Goal: Find specific page/section: Find specific page/section

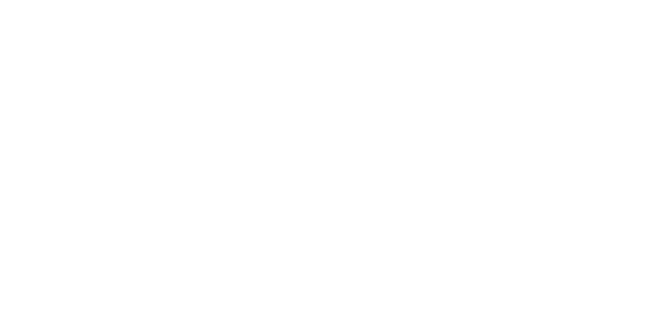
drag, startPoint x: 382, startPoint y: 136, endPoint x: 540, endPoint y: 189, distance: 165.9
drag, startPoint x: 178, startPoint y: 137, endPoint x: 367, endPoint y: 211, distance: 203.3
